Goal: Information Seeking & Learning: Learn about a topic

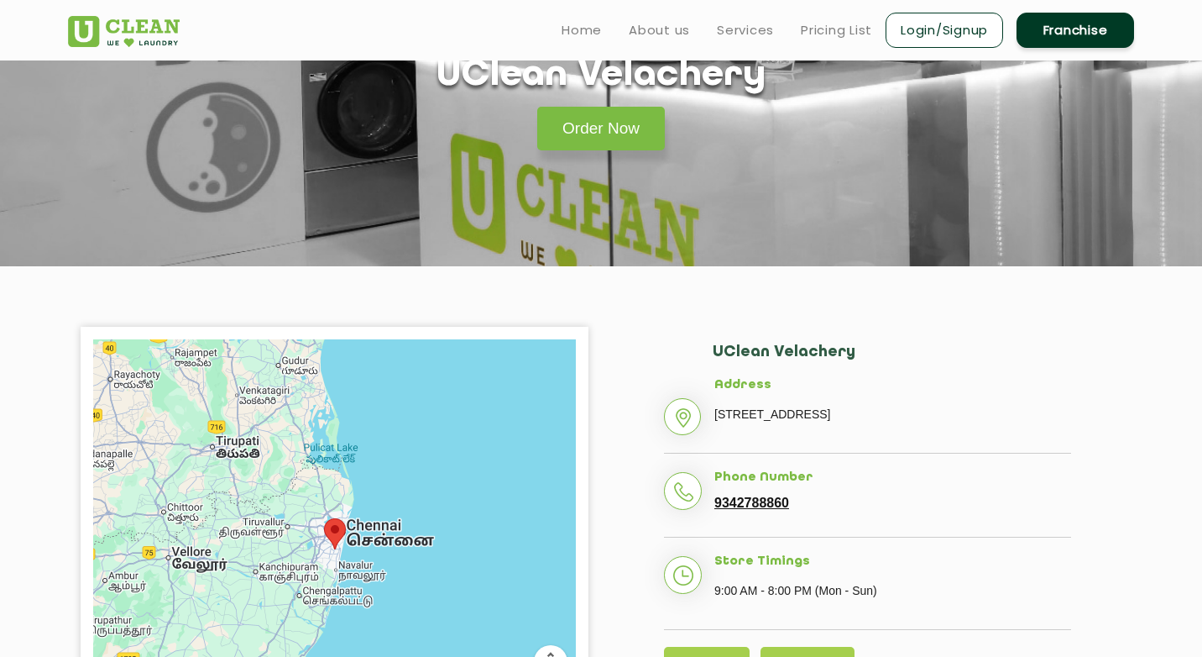
scroll to position [56, 0]
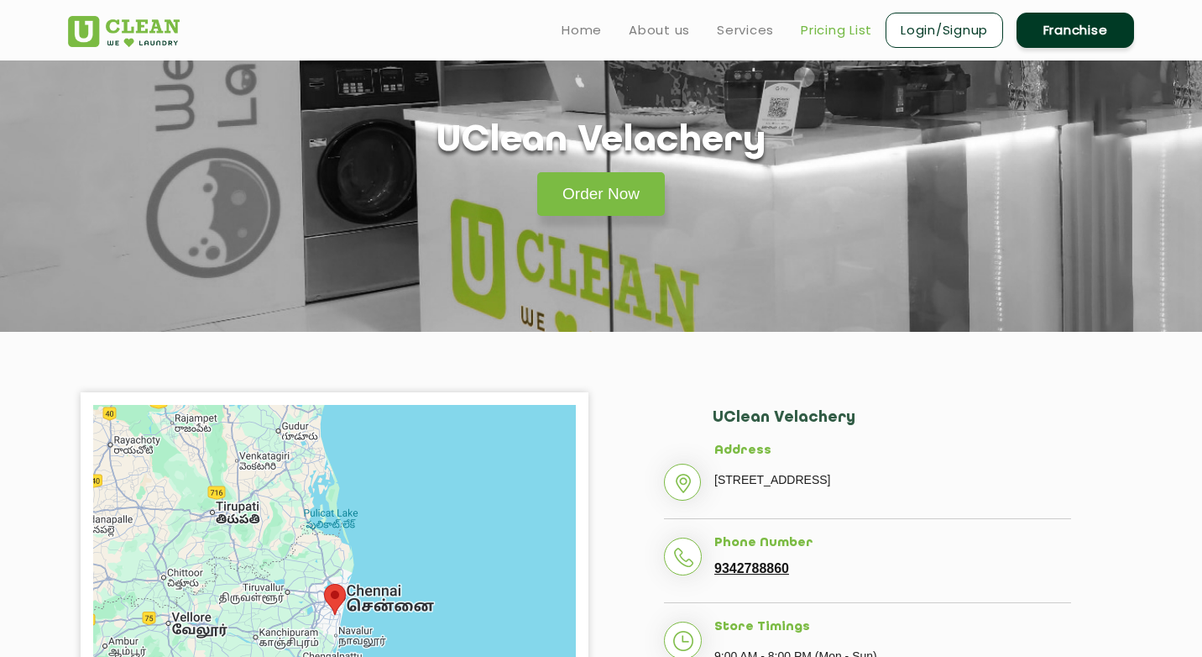
click at [804, 24] on link "Pricing List" at bounding box center [836, 30] width 71 height 20
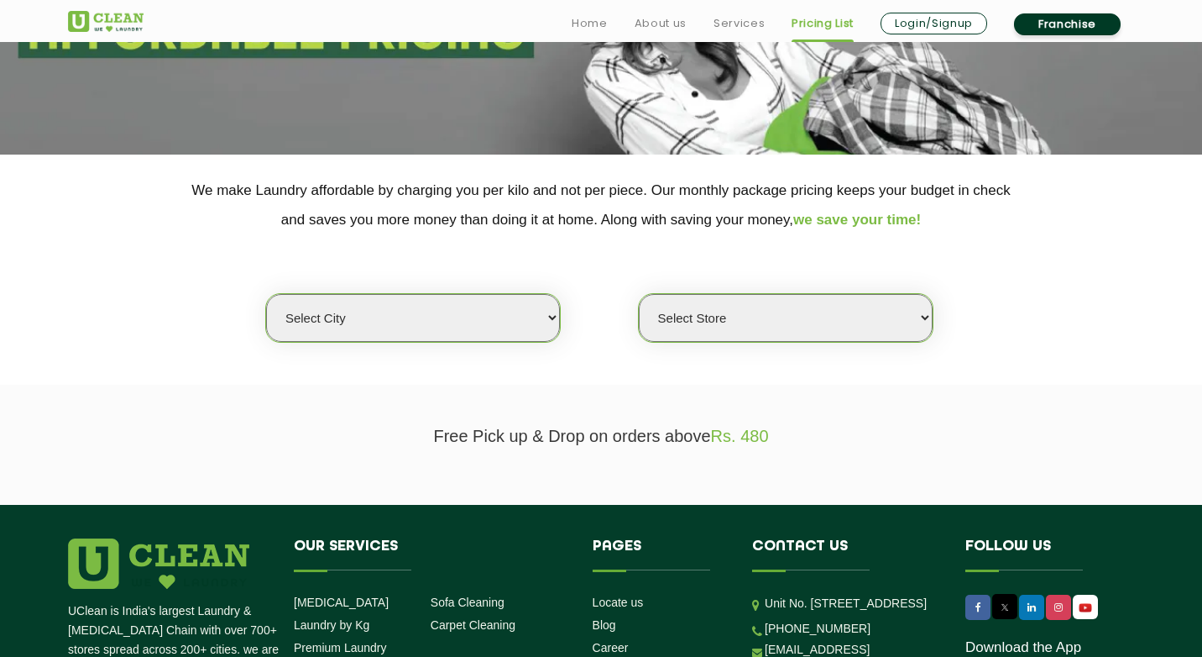
scroll to position [246, 0]
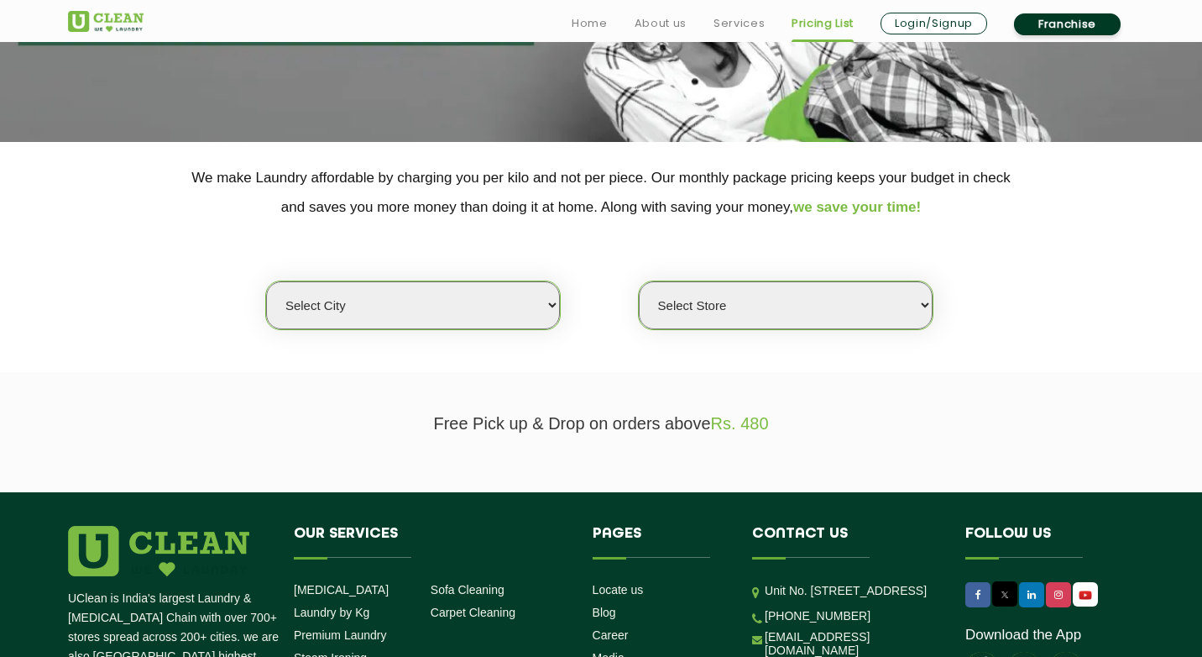
click at [513, 295] on select "Select city Aalo Agartala Agra Ahmedabad Akola Aligarh Alwar - UClean Select Am…" at bounding box center [413, 305] width 294 height 48
select select "11"
click at [266, 281] on select "Select city Aalo Agartala Agra Ahmedabad Akola Aligarh Alwar - UClean Select Am…" at bounding box center [413, 305] width 294 height 48
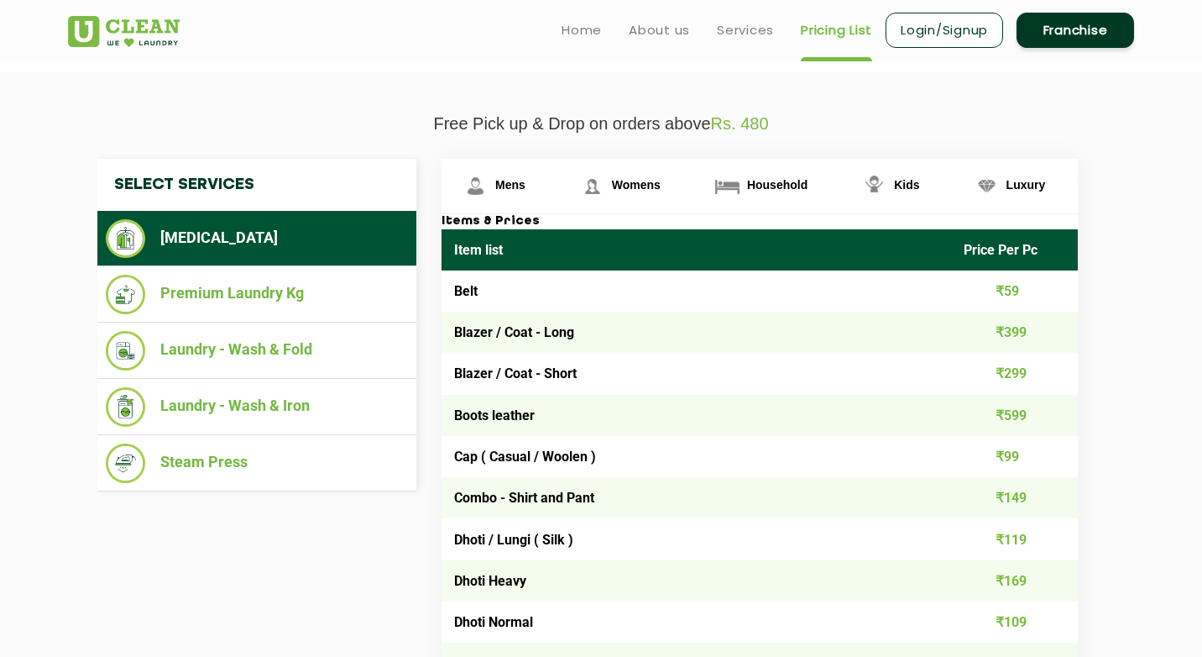
scroll to position [498, 0]
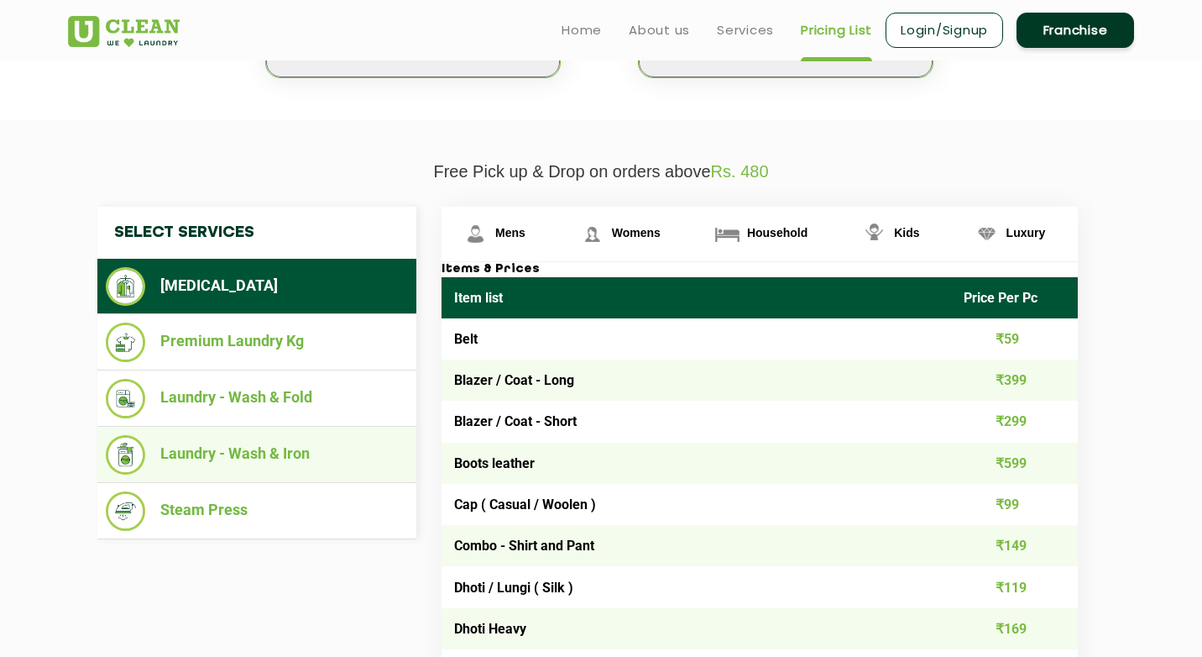
click at [249, 463] on li "Laundry - Wash & Iron" at bounding box center [257, 454] width 302 height 39
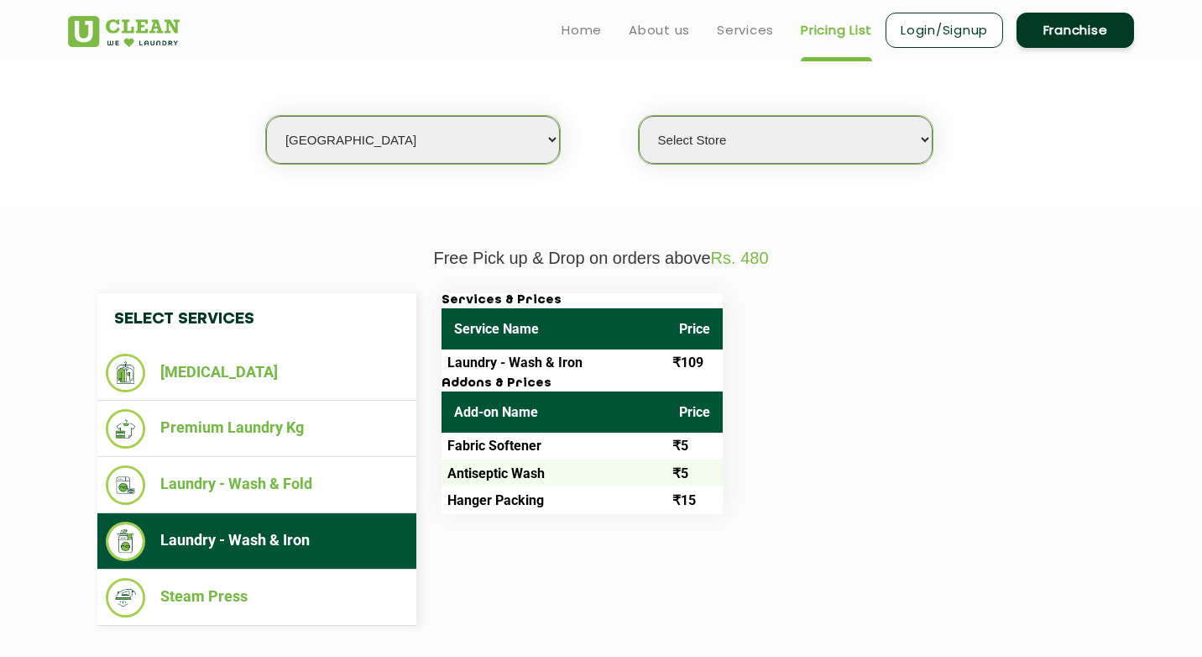
scroll to position [399, 0]
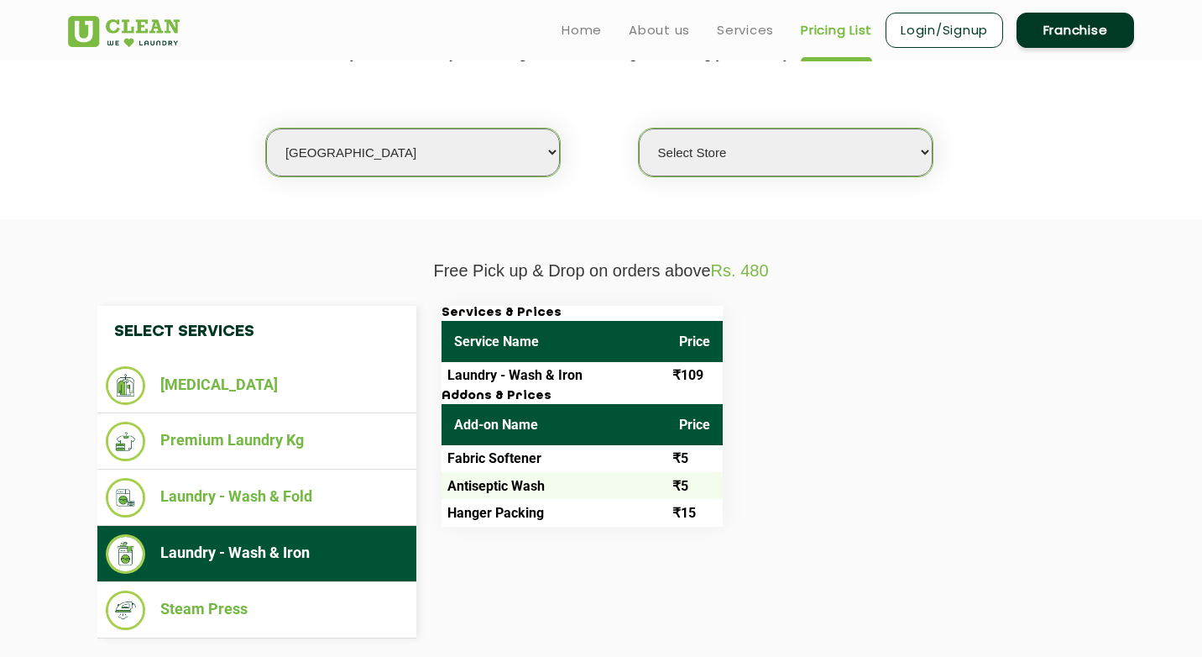
click at [788, 139] on select "Select Store UClean Anna Nagar UClean Navalur UClean Chitlapakkam UClean Urrapa…" at bounding box center [786, 152] width 294 height 48
select select "427"
click at [639, 128] on select "Select Store UClean Anna Nagar UClean Navalur UClean Chitlapakkam UClean Urrapa…" at bounding box center [786, 152] width 294 height 48
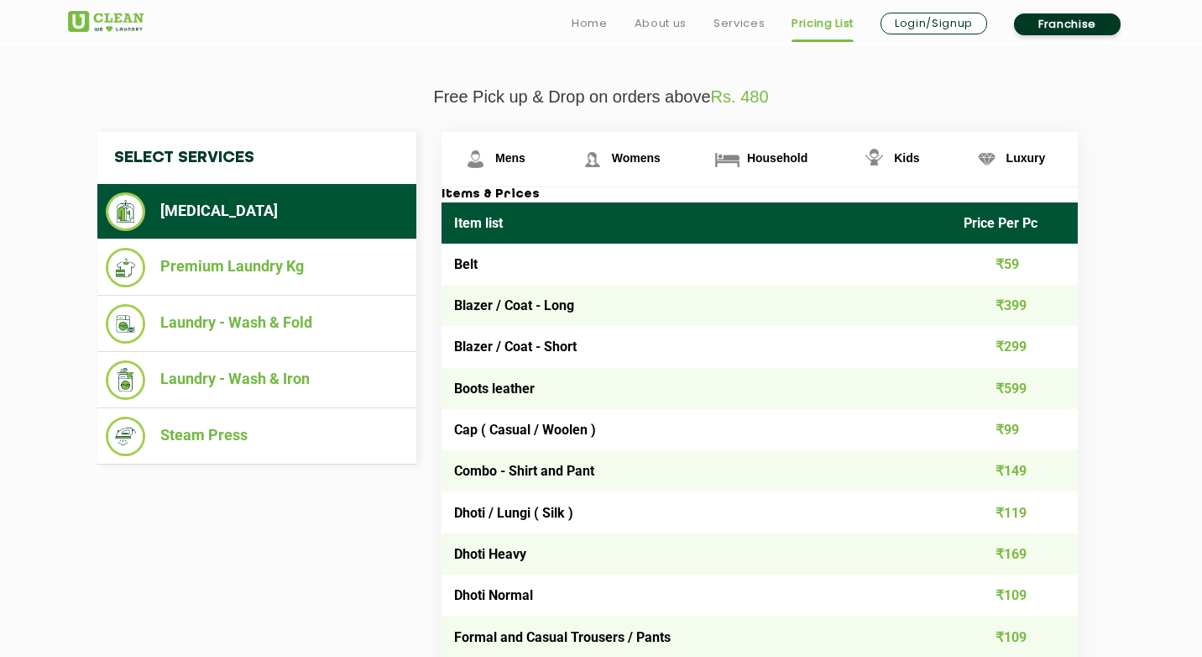
scroll to position [574, 0]
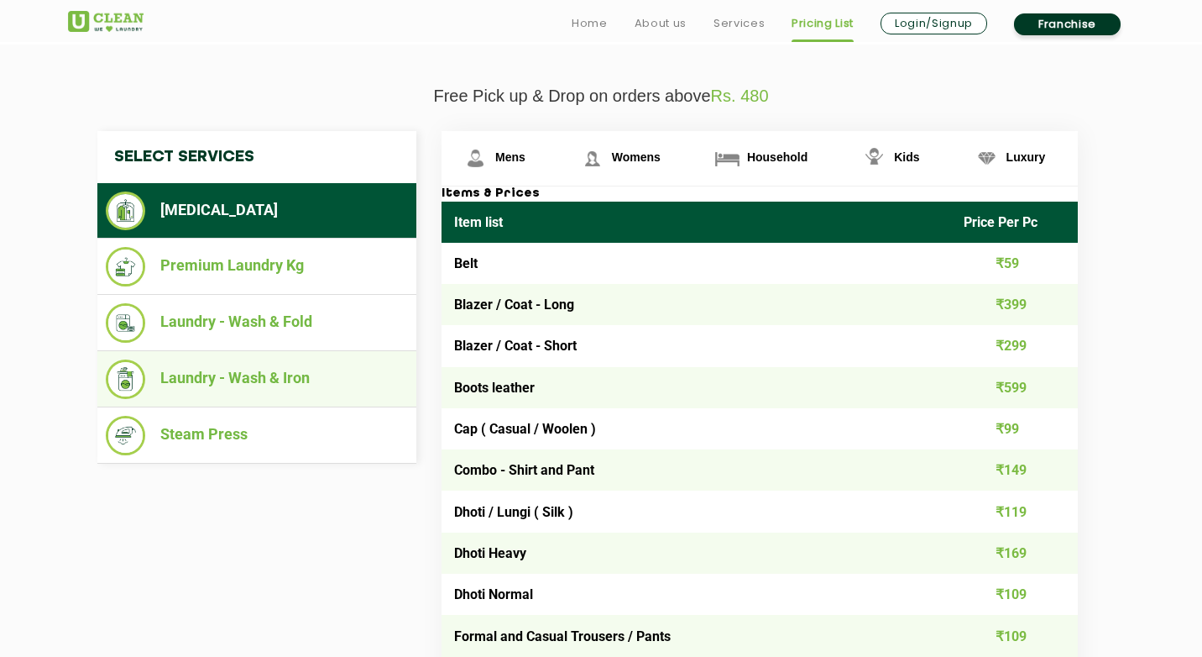
click at [265, 373] on li "Laundry - Wash & Iron" at bounding box center [257, 378] width 302 height 39
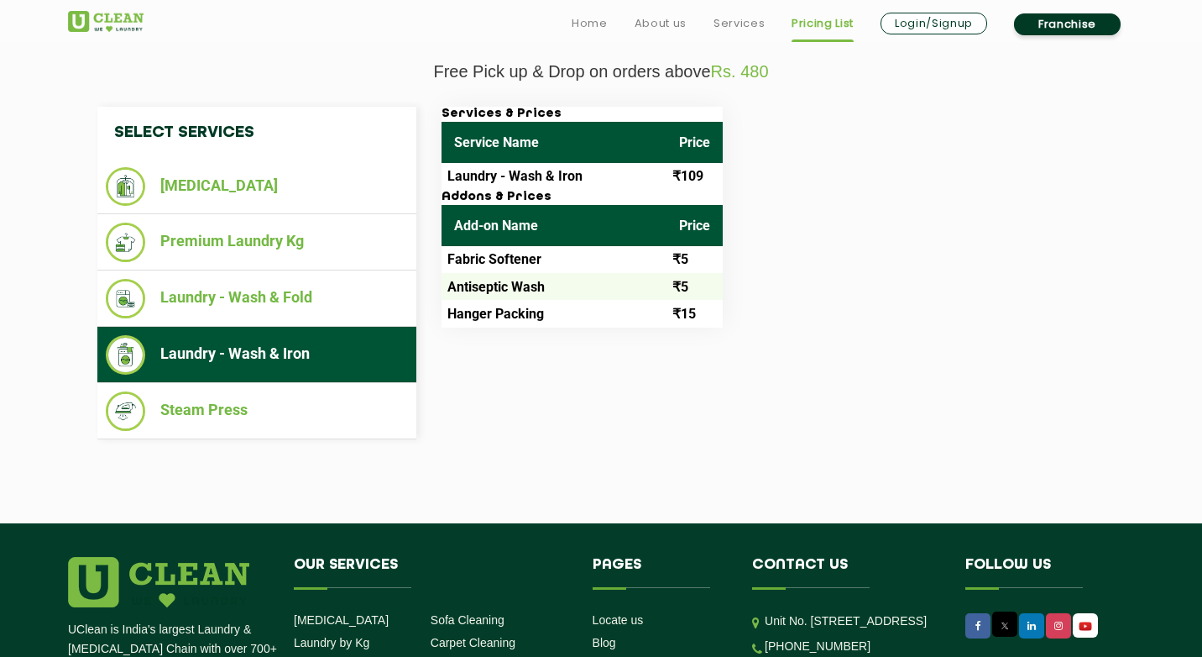
scroll to position [600, 0]
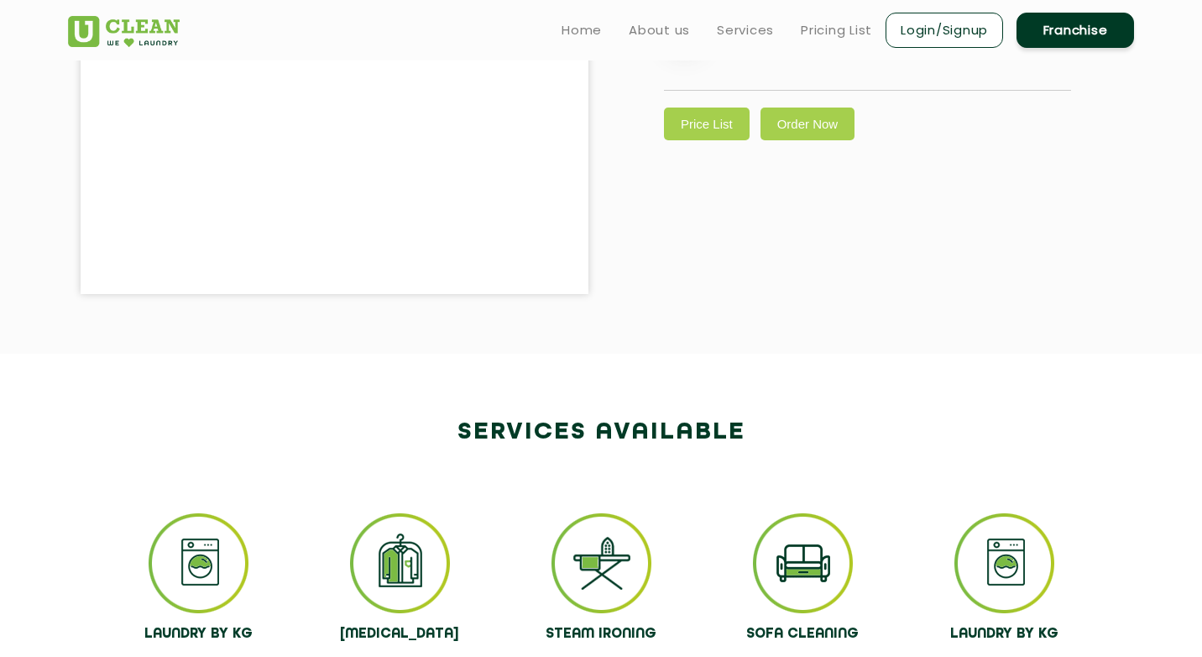
scroll to position [56, 0]
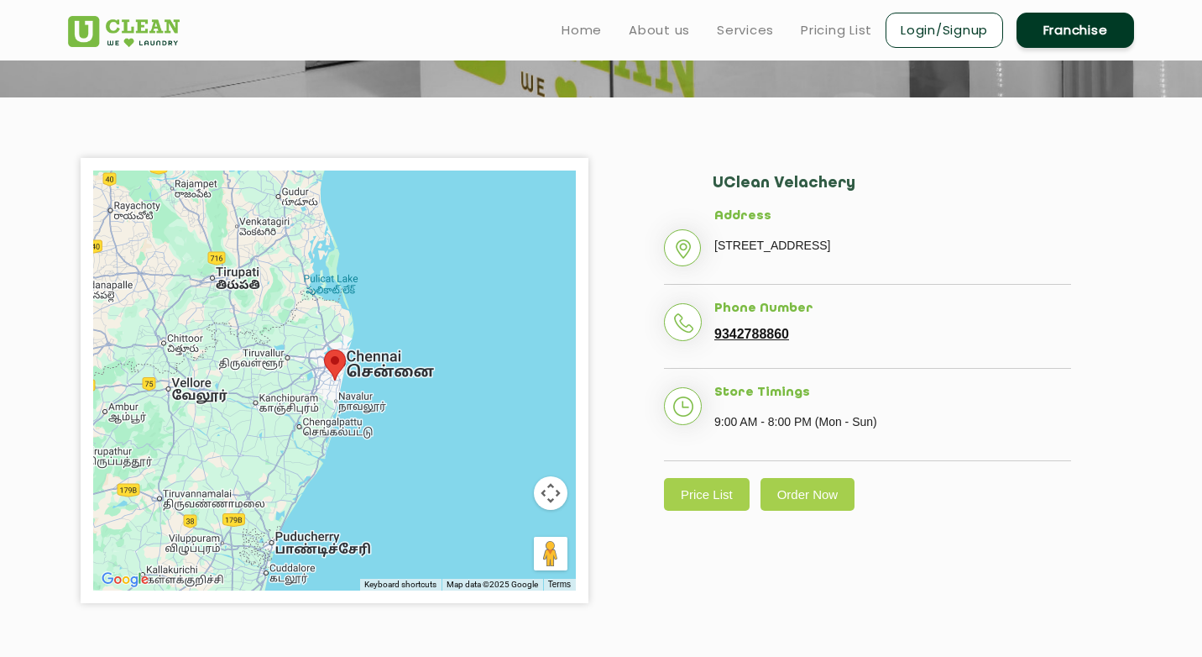
scroll to position [204, 0]
